Goal: Task Accomplishment & Management: Complete application form

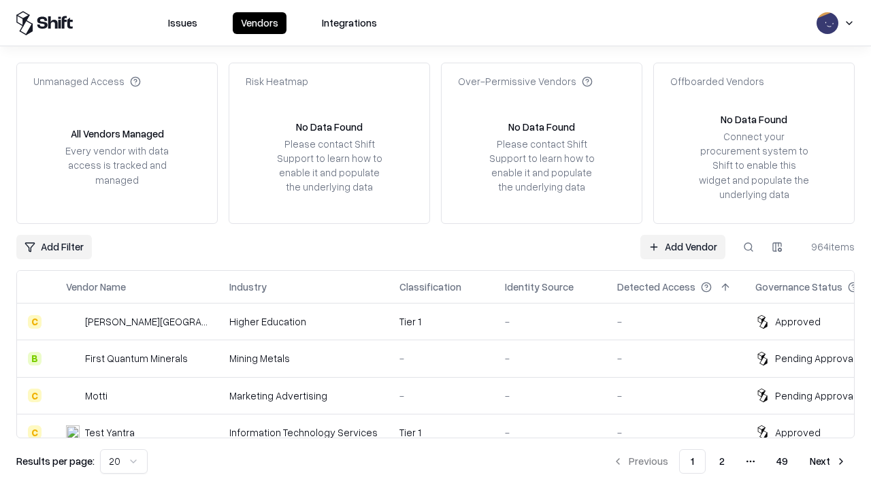
click at [682, 246] on link "Add Vendor" at bounding box center [682, 247] width 85 height 24
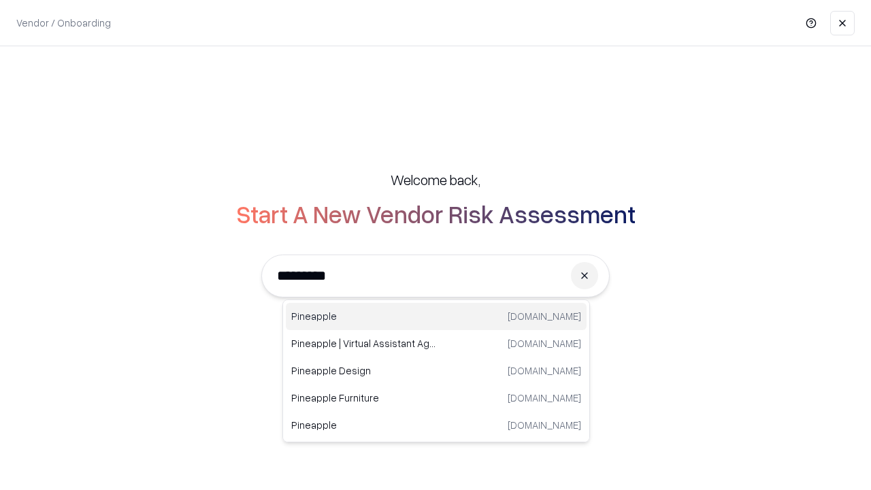
click at [436, 316] on div "Pineapple [DOMAIN_NAME]" at bounding box center [436, 316] width 301 height 27
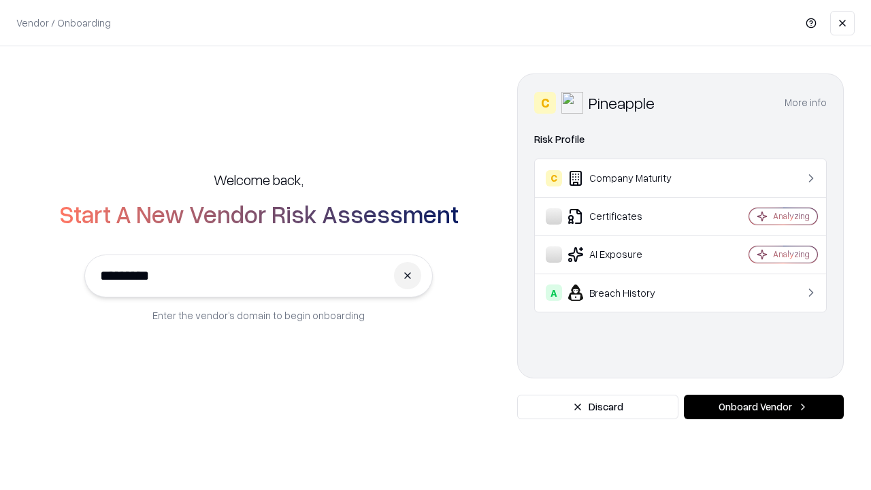
type input "*********"
click at [763, 407] on button "Onboard Vendor" at bounding box center [764, 407] width 160 height 24
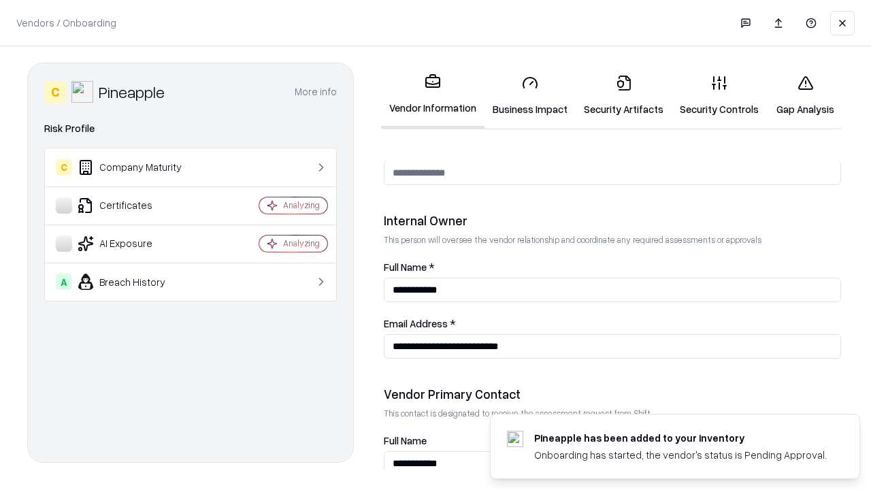
scroll to position [705, 0]
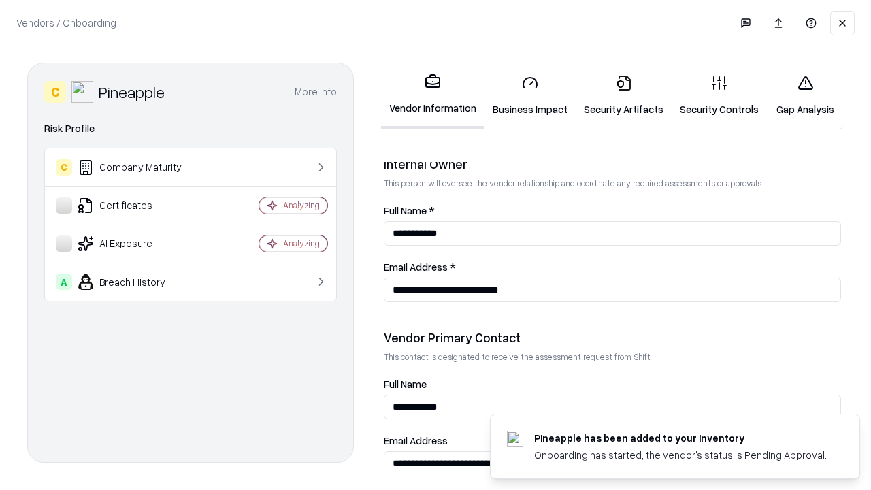
click at [623, 95] on link "Security Artifacts" at bounding box center [624, 95] width 96 height 63
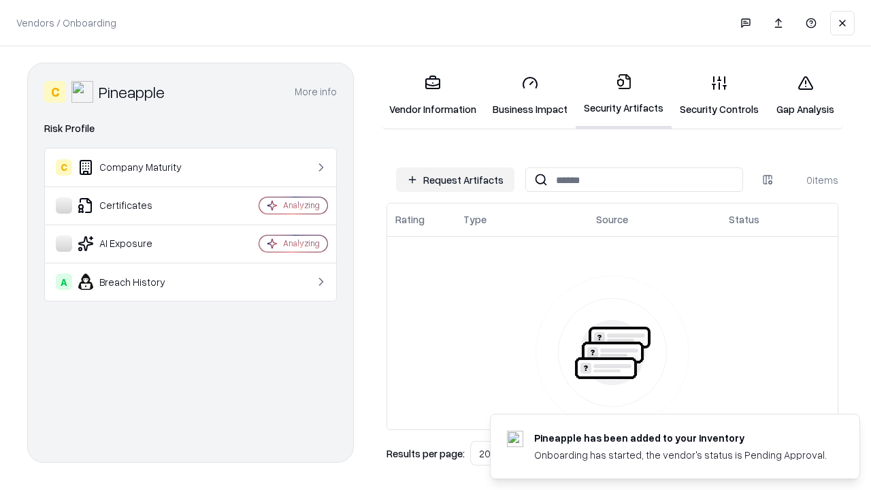
click at [455, 180] on button "Request Artifacts" at bounding box center [455, 179] width 118 height 24
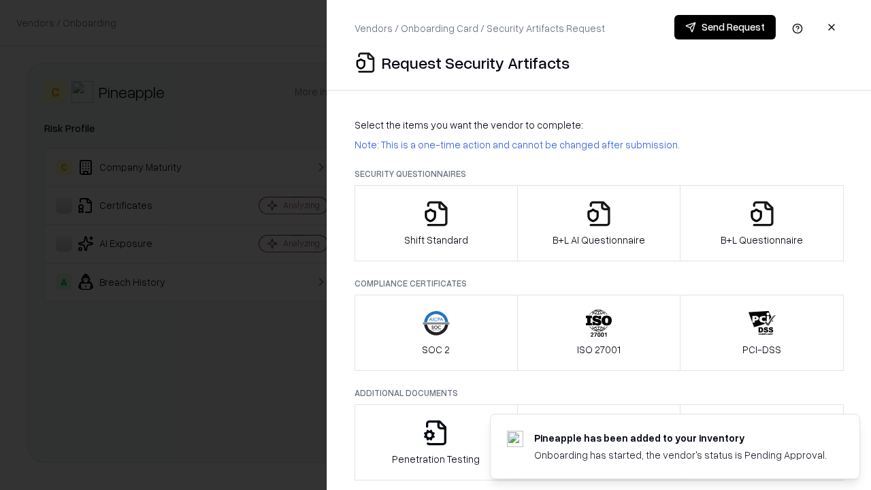
click at [761, 223] on icon "button" at bounding box center [761, 213] width 27 height 27
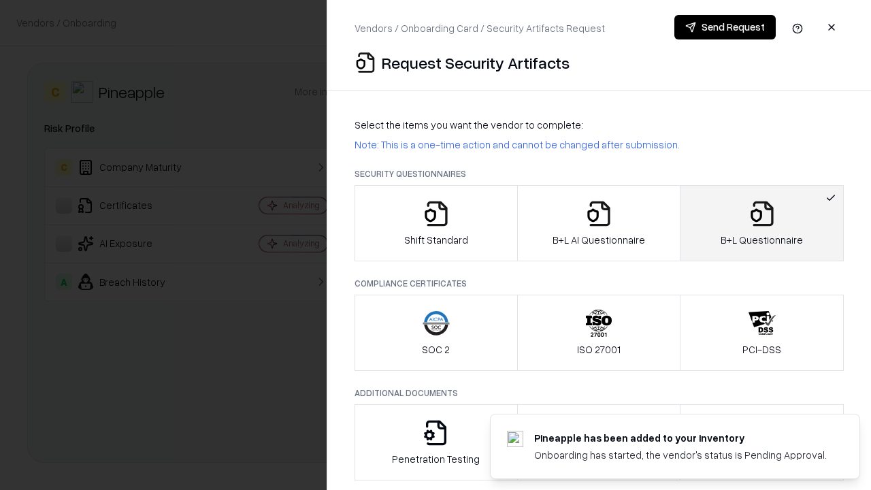
click at [598, 223] on icon "button" at bounding box center [598, 213] width 27 height 27
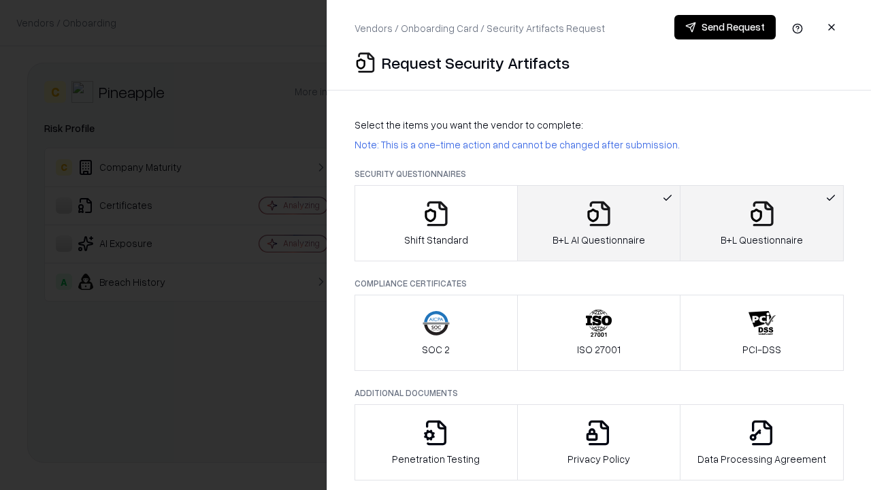
click at [725, 27] on button "Send Request" at bounding box center [724, 27] width 101 height 24
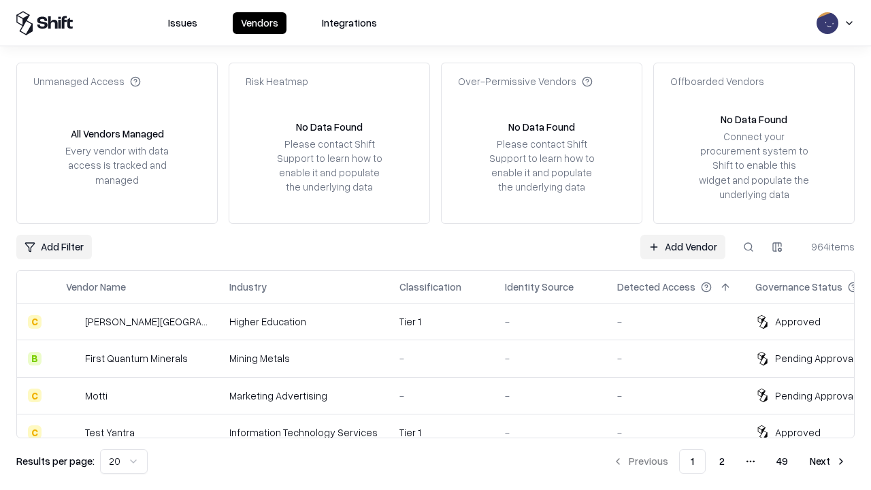
click at [748, 246] on button at bounding box center [748, 247] width 24 height 24
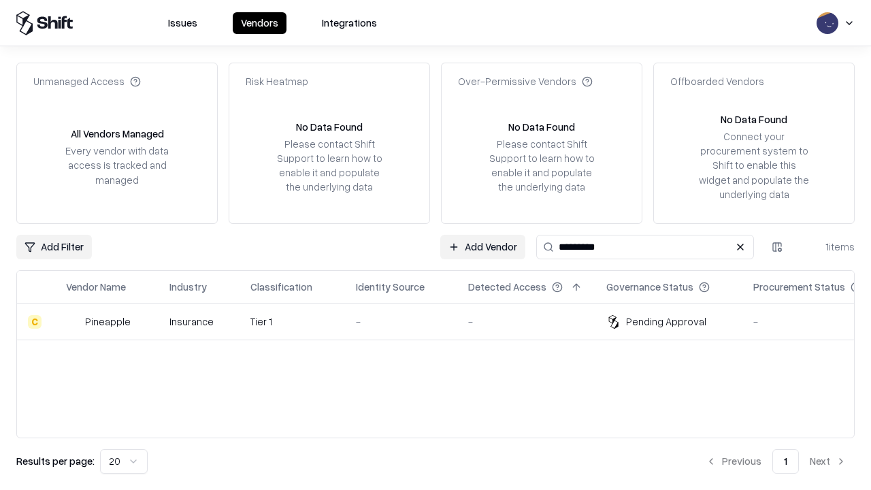
type input "*********"
click at [444, 321] on div "-" at bounding box center [401, 321] width 90 height 14
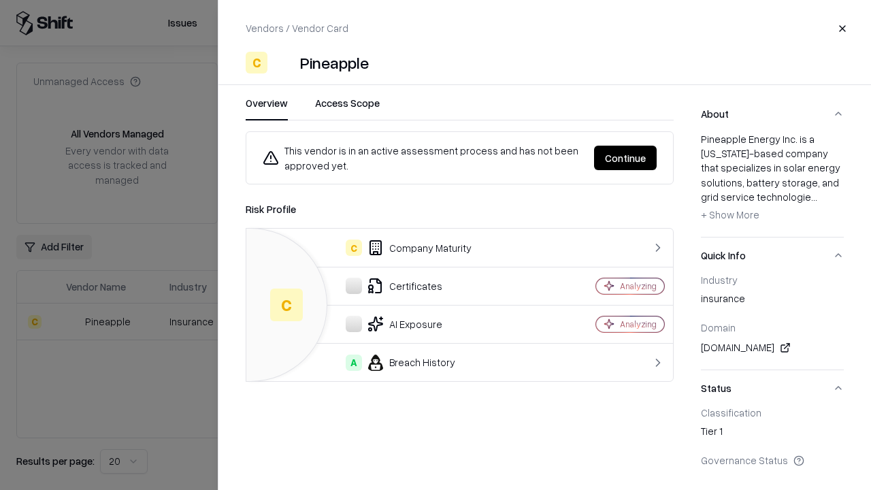
click at [625, 158] on button "Continue" at bounding box center [625, 158] width 63 height 24
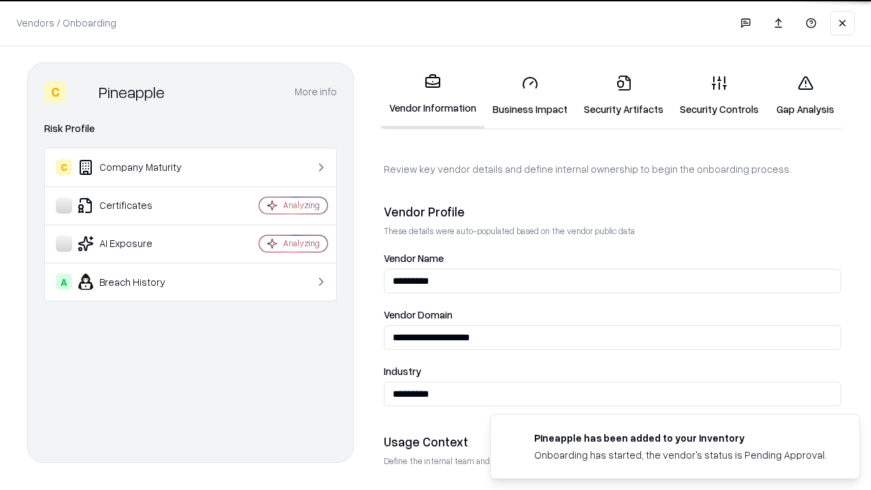
click at [623, 95] on link "Security Artifacts" at bounding box center [624, 95] width 96 height 63
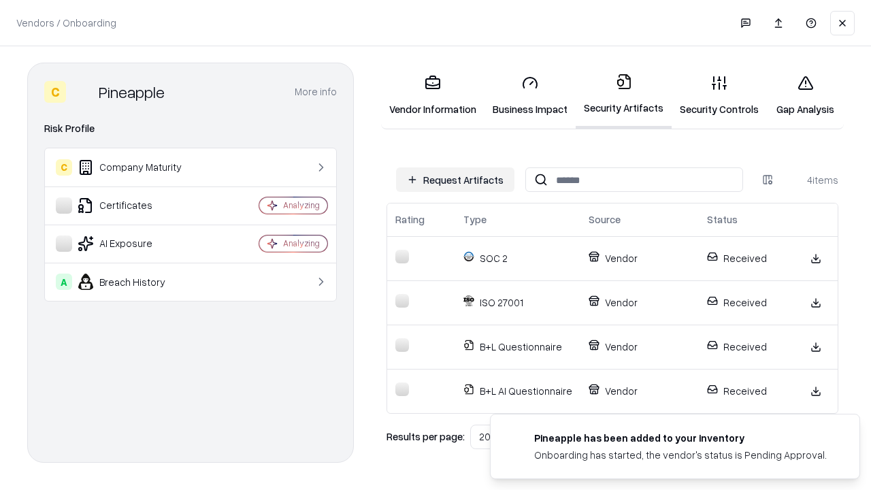
click at [805, 95] on link "Gap Analysis" at bounding box center [805, 95] width 77 height 63
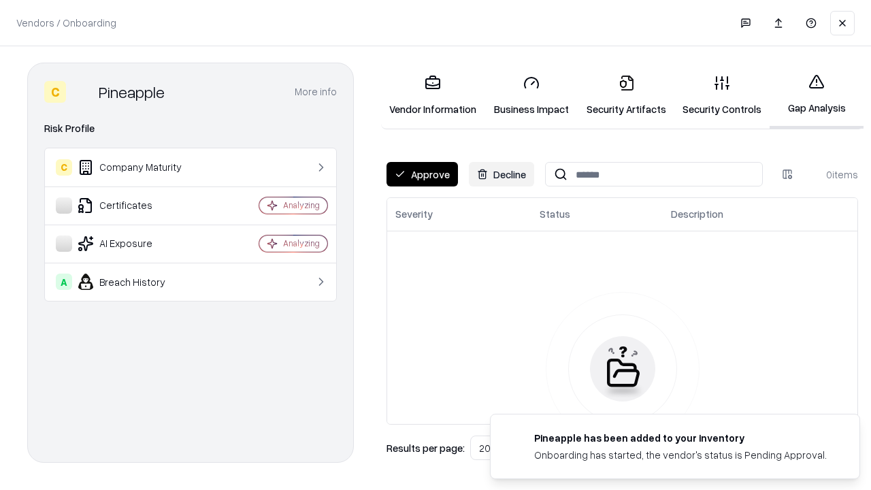
click at [422, 174] on button "Approve" at bounding box center [421, 174] width 71 height 24
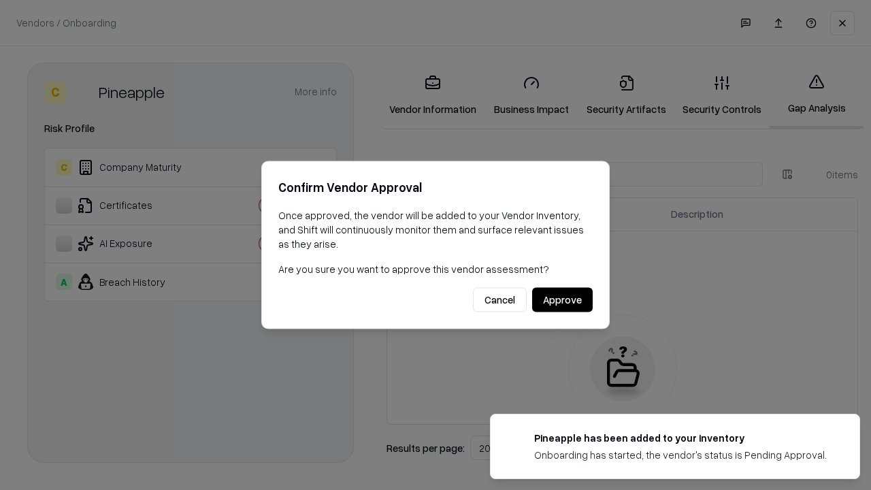
click at [562, 299] on button "Approve" at bounding box center [562, 300] width 61 height 24
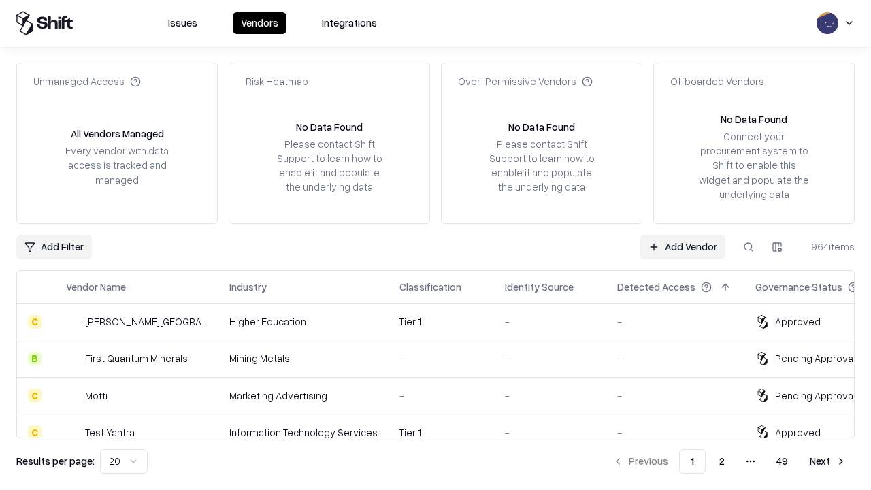
type input "*********"
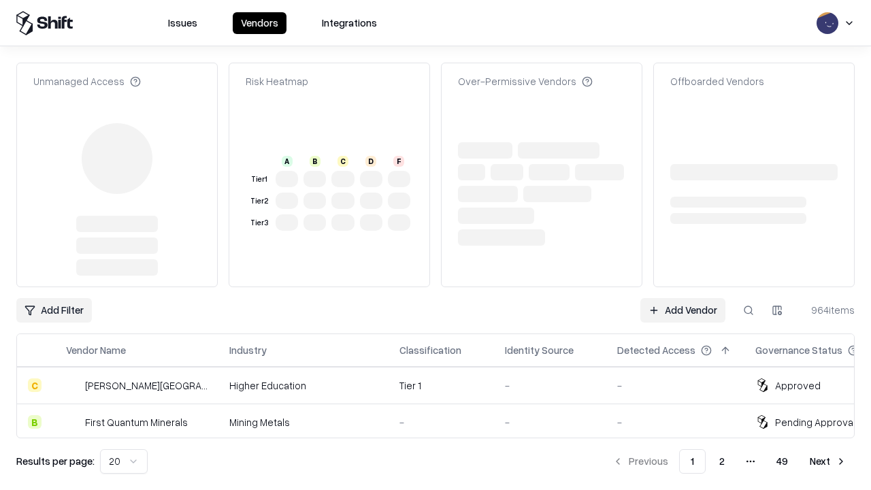
click at [682, 298] on link "Add Vendor" at bounding box center [682, 310] width 85 height 24
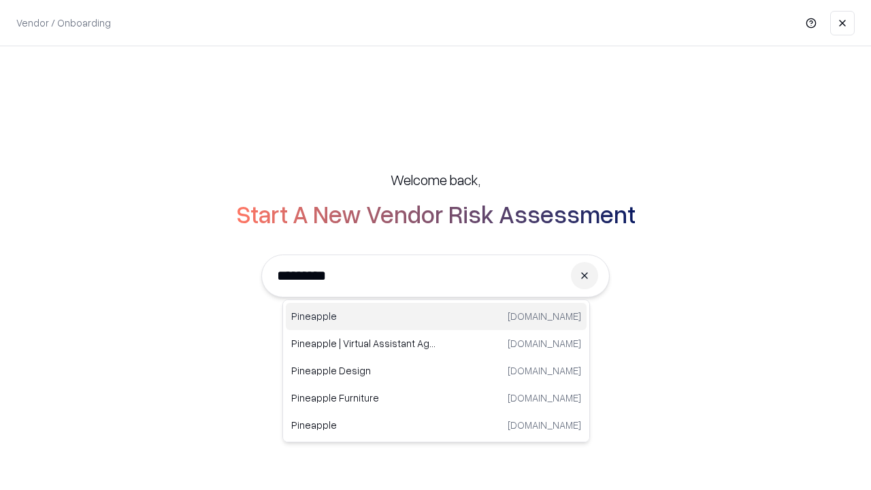
click at [436, 316] on div "Pineapple pineappleenergy.com" at bounding box center [436, 316] width 301 height 27
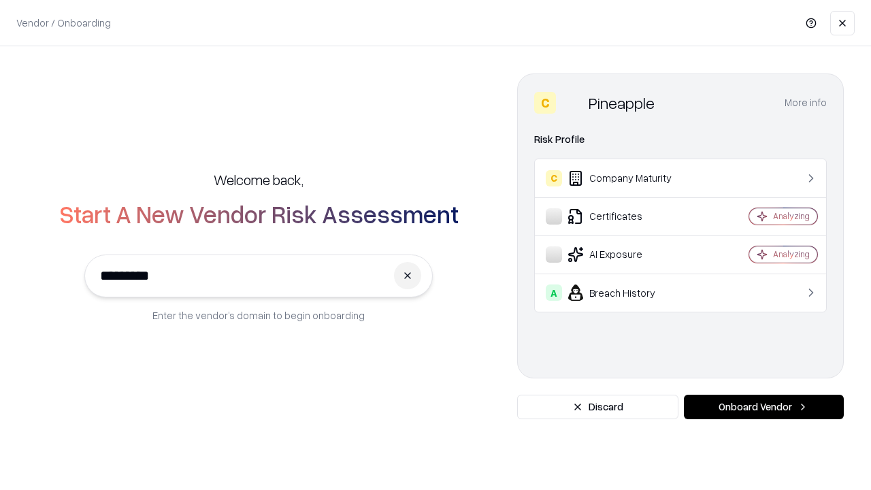
type input "*********"
click at [763, 407] on button "Onboard Vendor" at bounding box center [764, 407] width 160 height 24
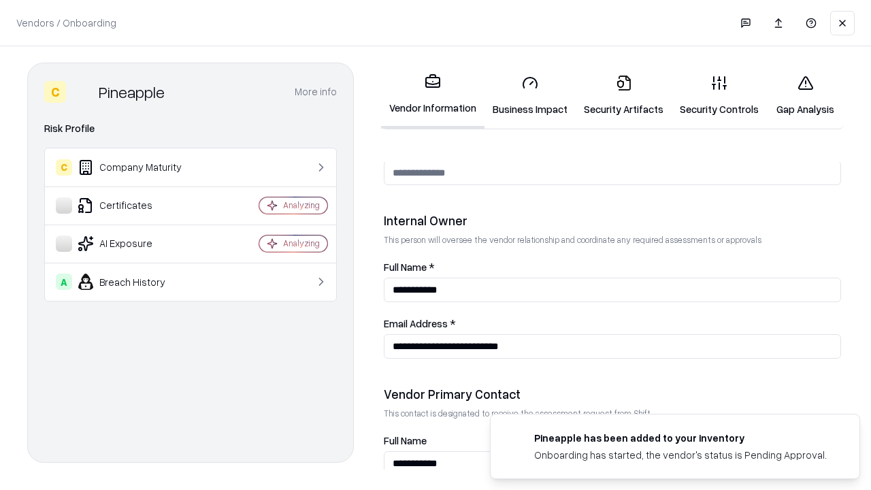
scroll to position [705, 0]
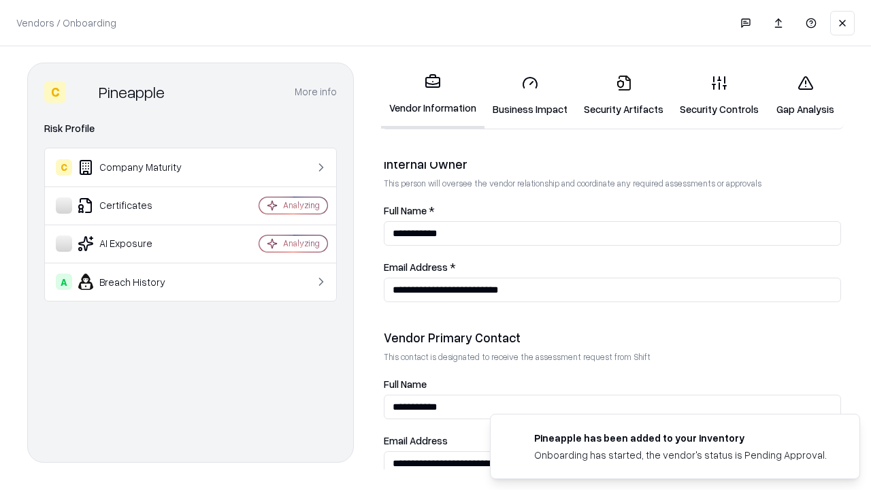
click at [805, 95] on link "Gap Analysis" at bounding box center [805, 95] width 77 height 63
